Goal: Task Accomplishment & Management: Use online tool/utility

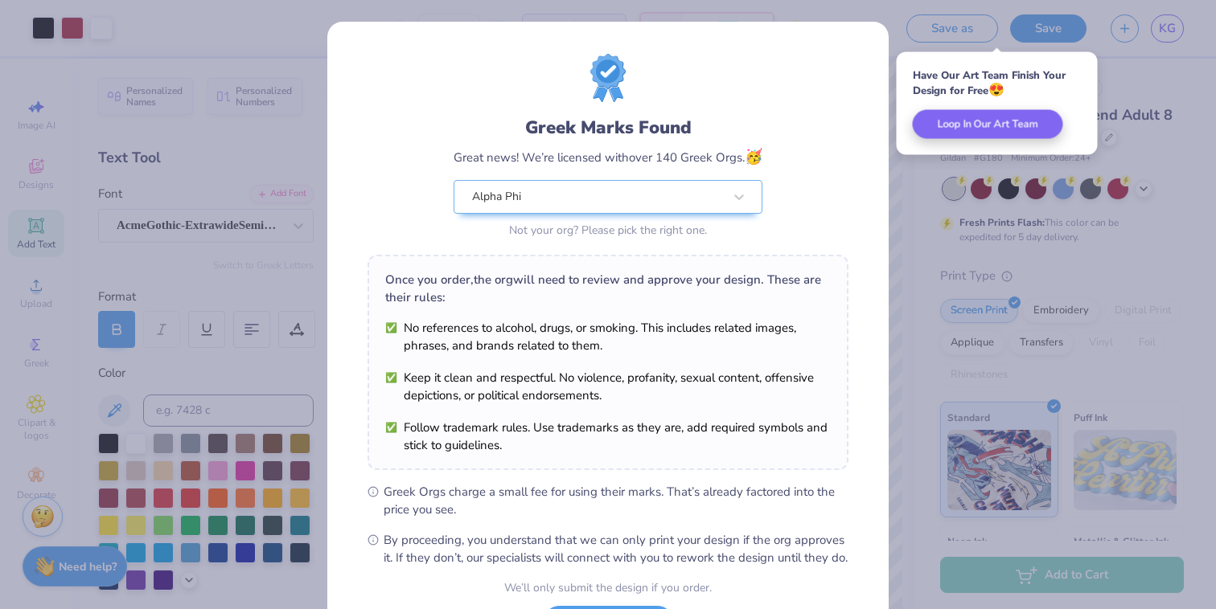
click at [953, 182] on div "Greek Marks Found Great news! We’re licensed with over 140 Greek Orgs. 🥳 Alpha …" at bounding box center [608, 304] width 1216 height 609
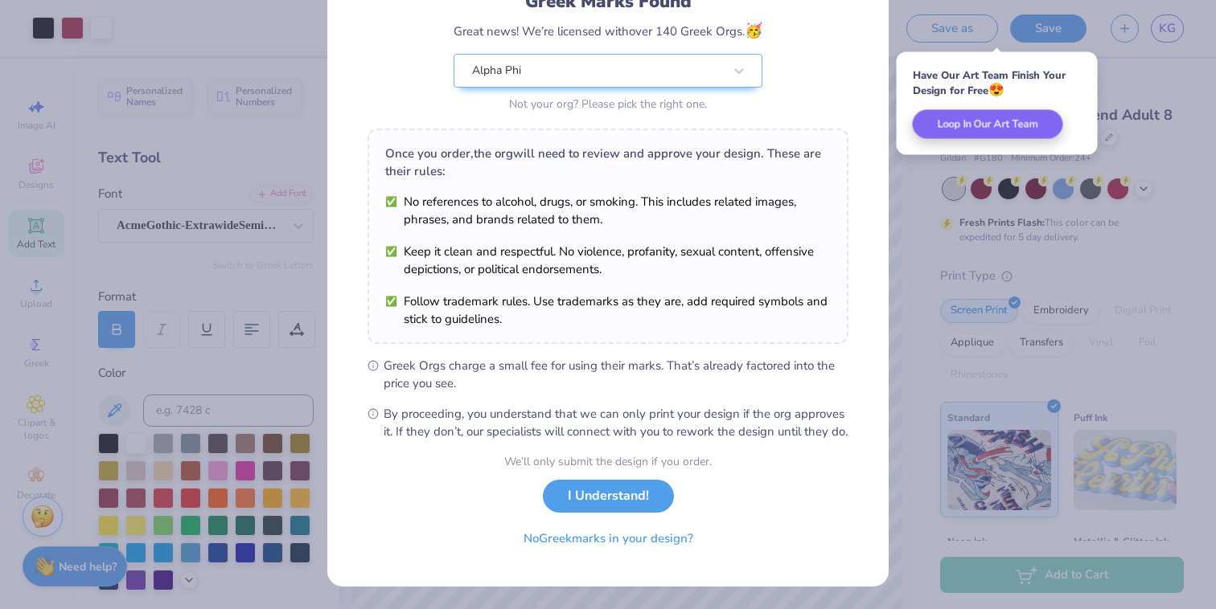
scroll to position [143, 0]
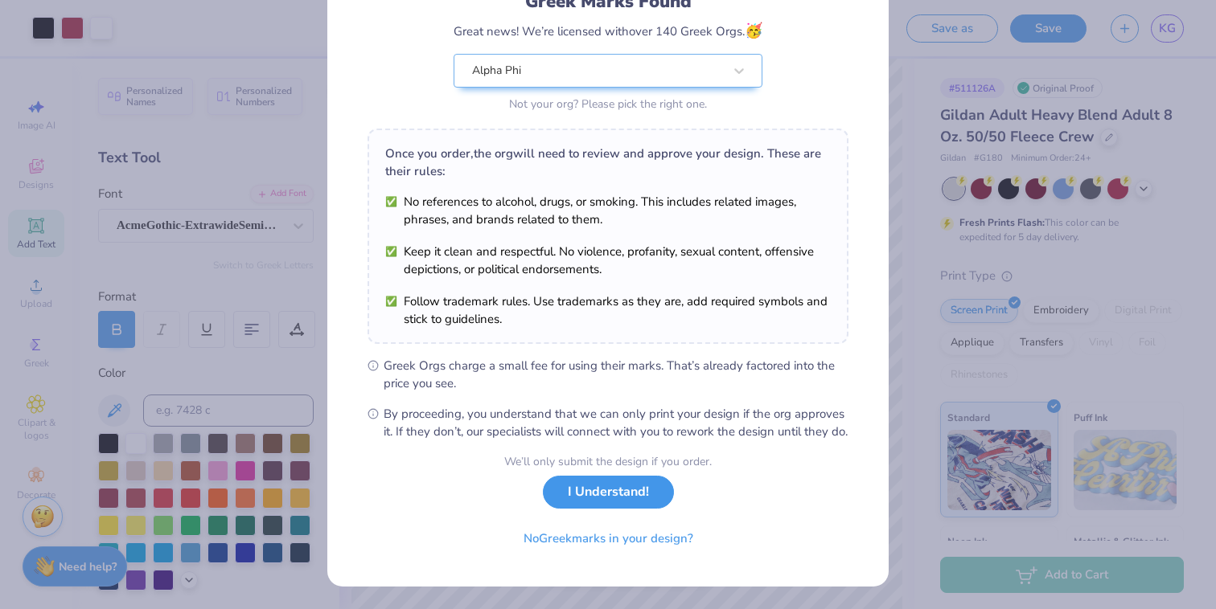
click at [604, 498] on button "I Understand!" at bounding box center [608, 492] width 131 height 33
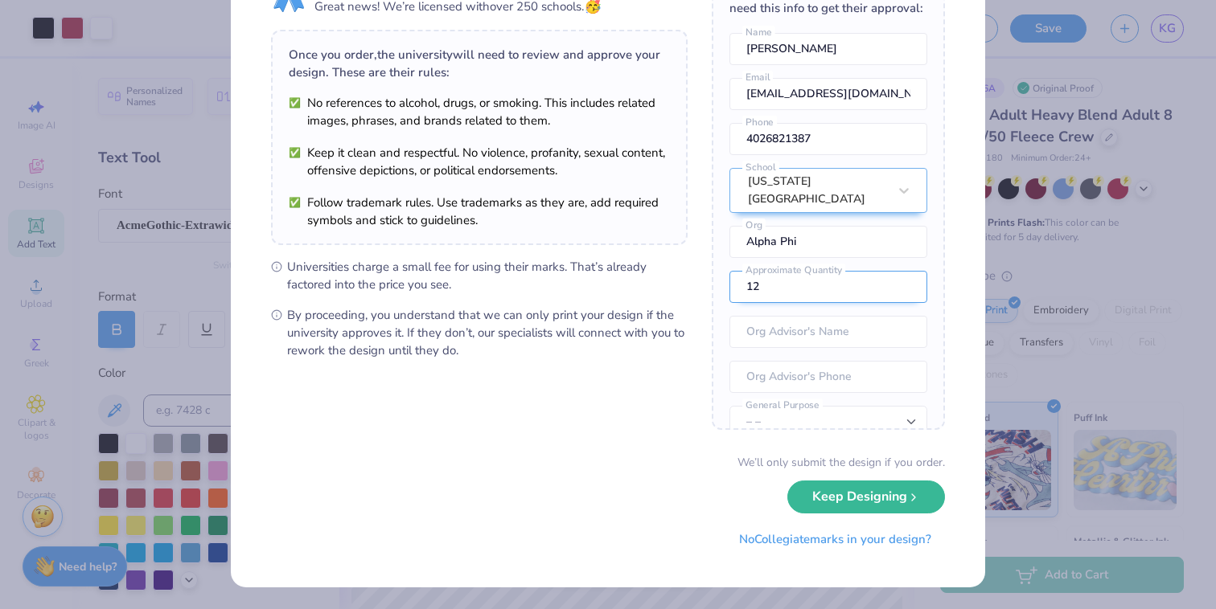
scroll to position [0, 0]
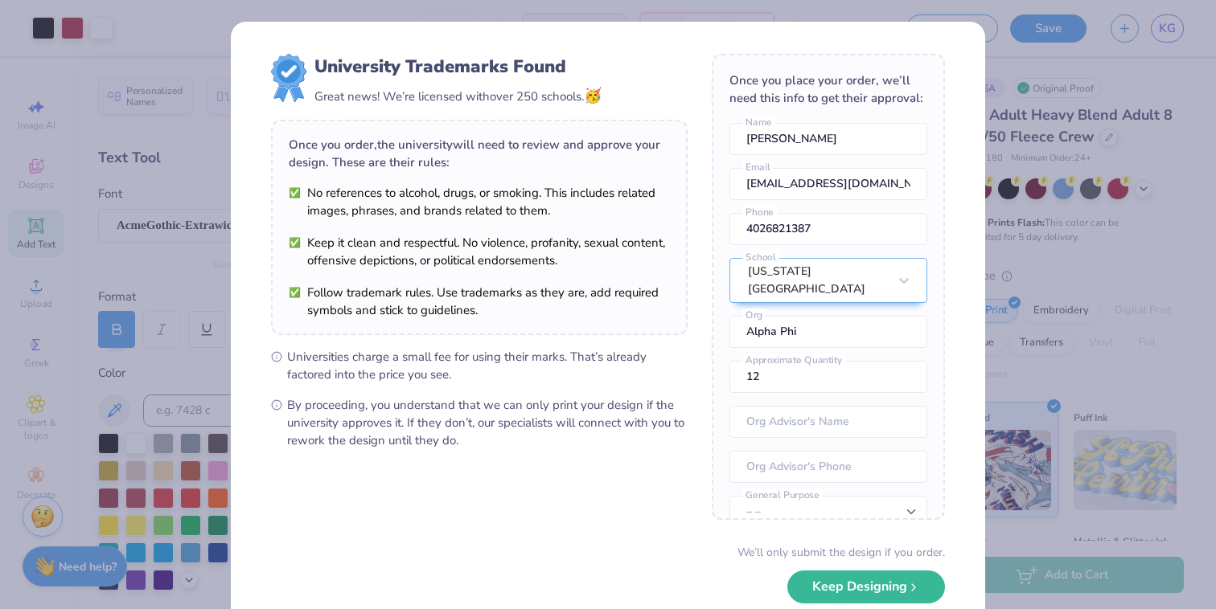
click at [1093, 123] on div "University Trademarks Found Great news! We’re licensed with over 250 schools. 🥳…" at bounding box center [608, 304] width 1216 height 609
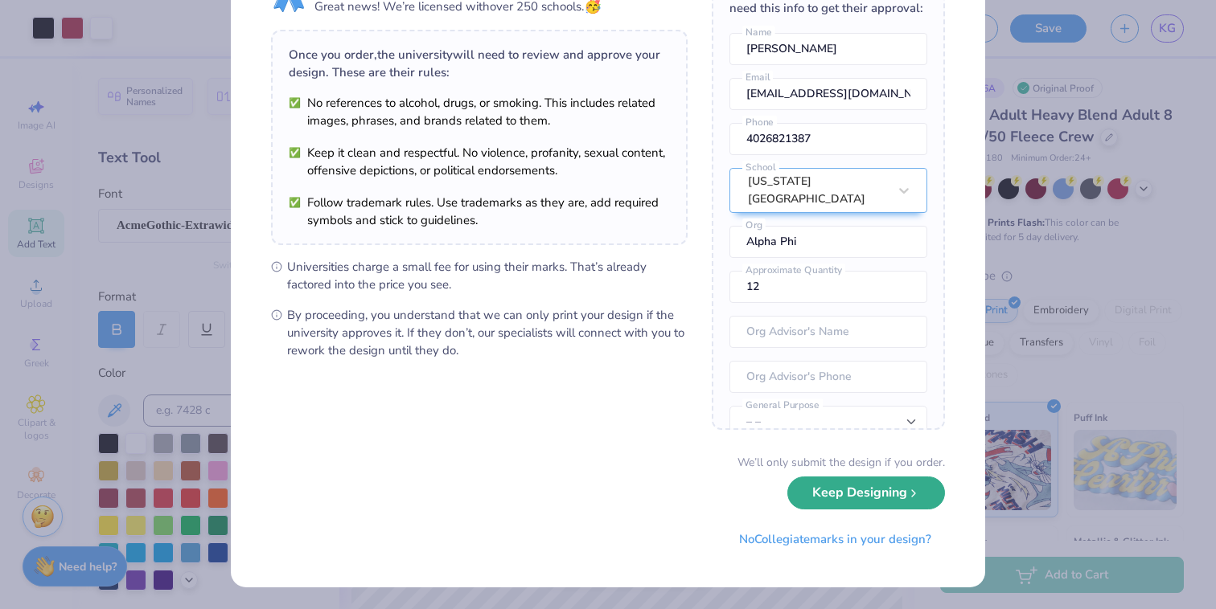
click at [872, 499] on button "Keep Designing" at bounding box center [866, 493] width 158 height 33
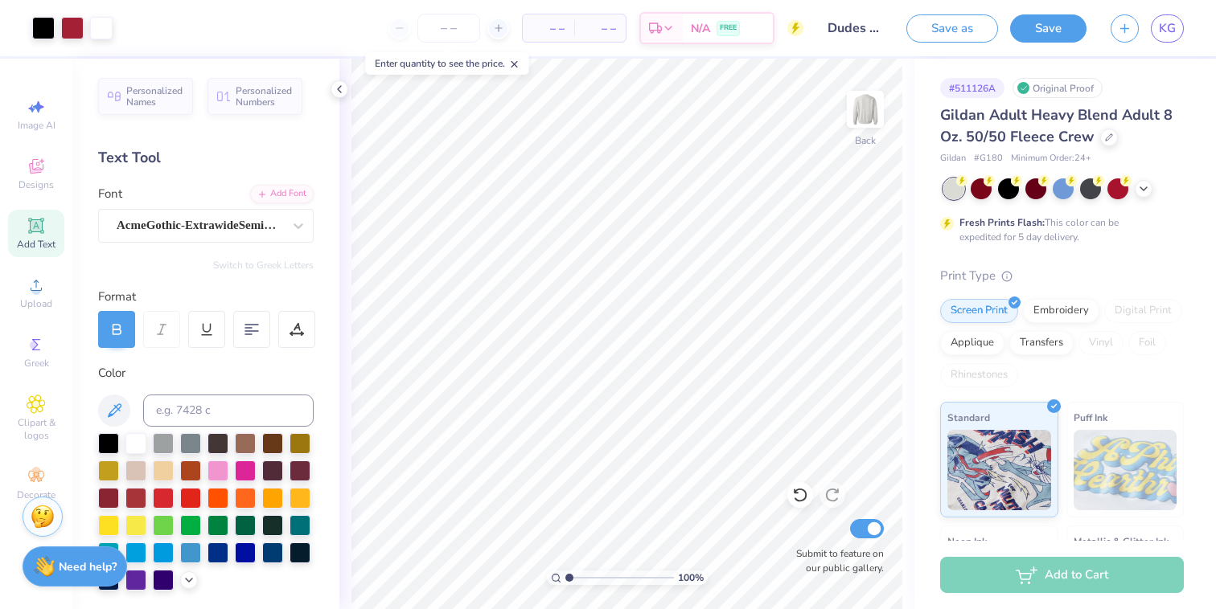
scroll to position [0, 0]
click at [1163, 36] on span "KG" at bounding box center [1167, 28] width 17 height 18
type input "3.07"
type input "1.76"
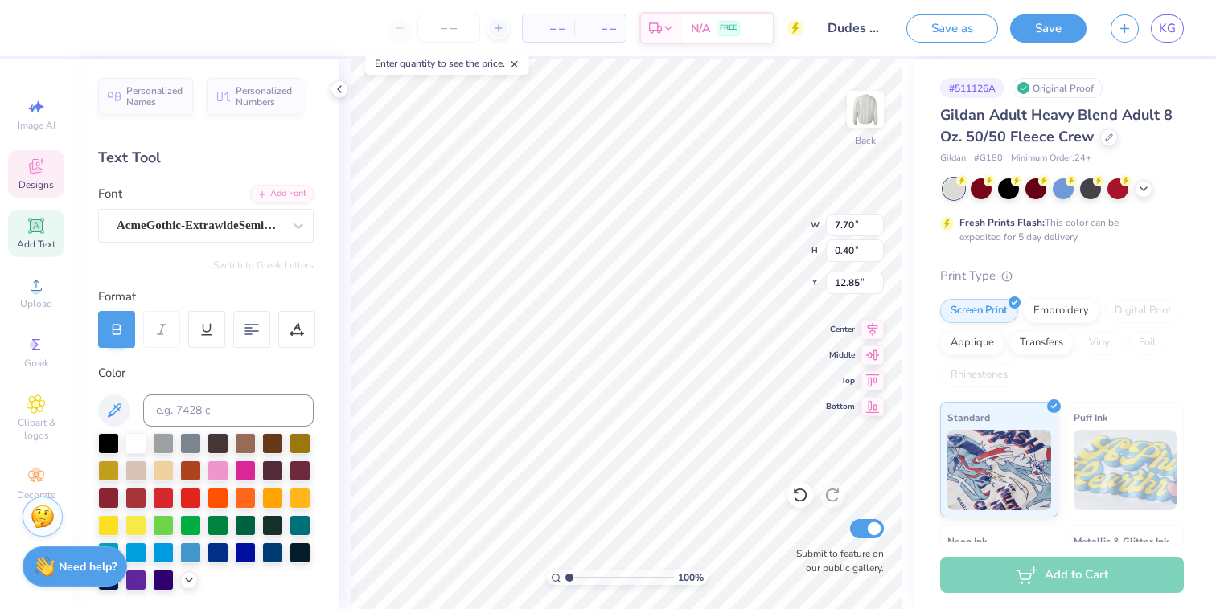
type input "9.36"
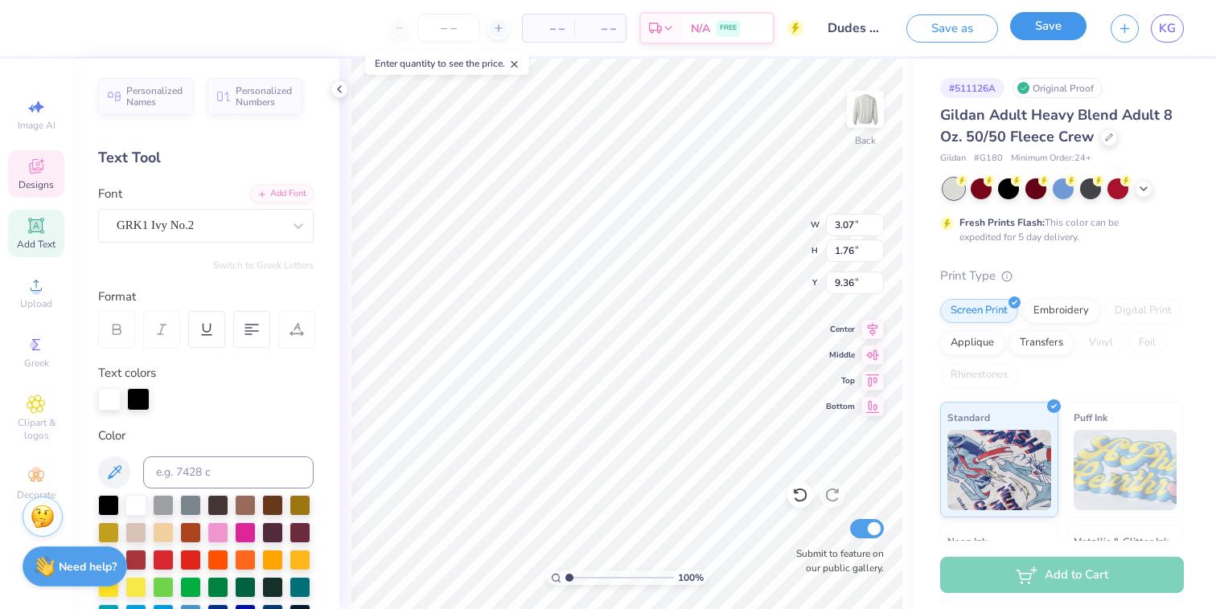
click at [1051, 21] on button "Save" at bounding box center [1048, 26] width 76 height 28
